Goal: Information Seeking & Learning: Learn about a topic

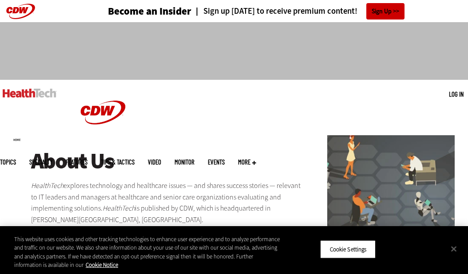
click at [40, 95] on img at bounding box center [30, 93] width 54 height 9
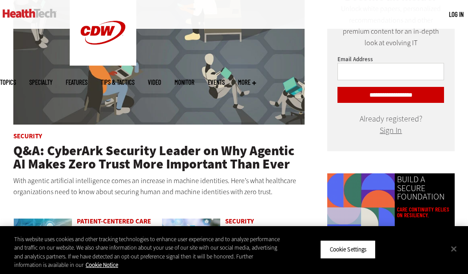
scroll to position [593, 0]
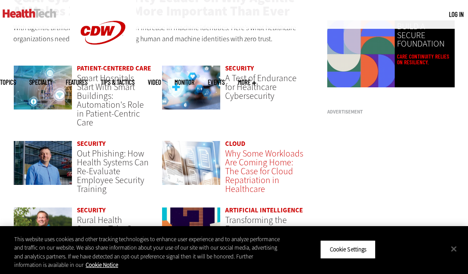
click at [244, 155] on span "Why Some Workloads Are Coming Home: The Case for Cloud Repatriation in Healthca…" at bounding box center [264, 171] width 78 height 47
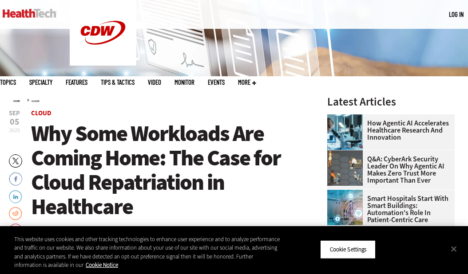
scroll to position [172, 0]
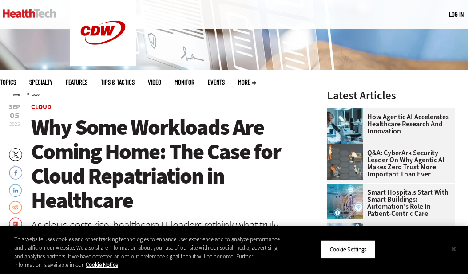
click at [456, 249] on button "Close" at bounding box center [454, 249] width 20 height 20
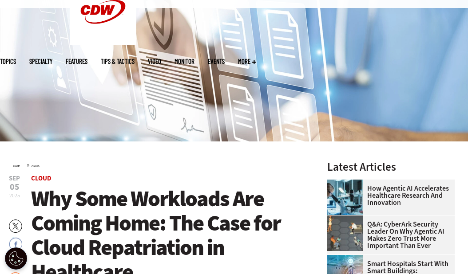
scroll to position [0, 0]
